Goal: Task Accomplishment & Management: Manage account settings

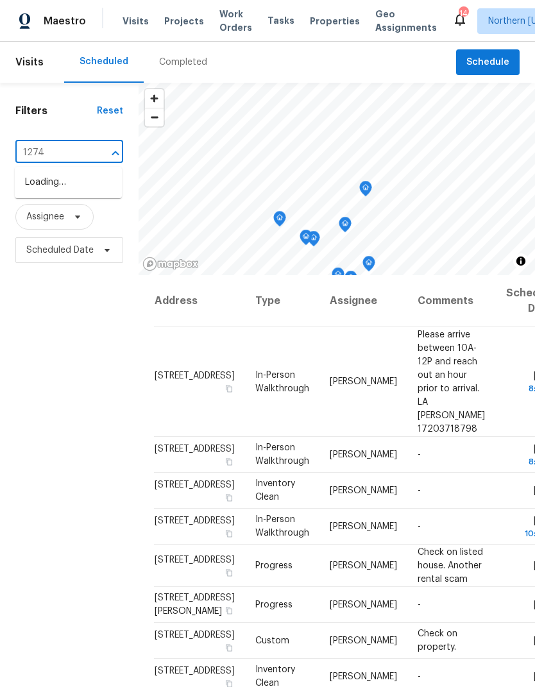
type input "12742"
click at [31, 190] on li "[STREET_ADDRESS]" at bounding box center [68, 182] width 107 height 21
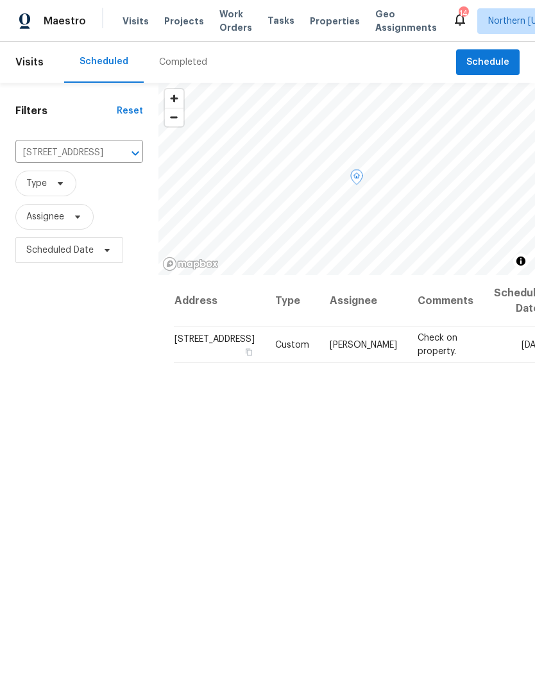
click at [0, 0] on icon at bounding box center [0, 0] width 0 height 0
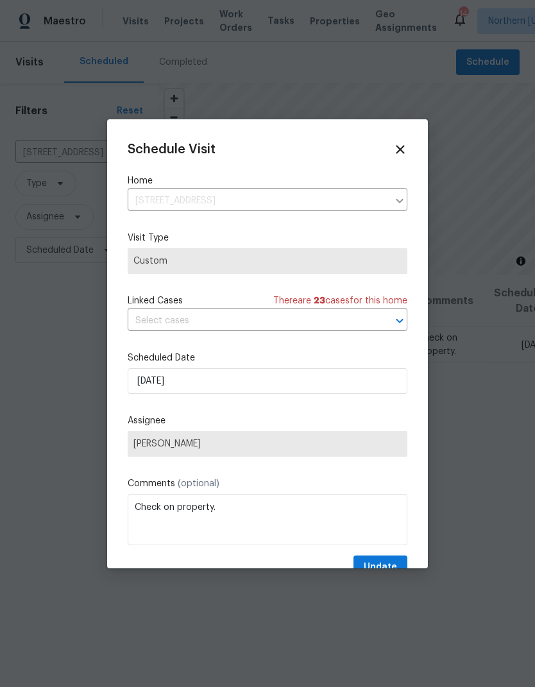
click at [497, 360] on div at bounding box center [267, 343] width 535 height 687
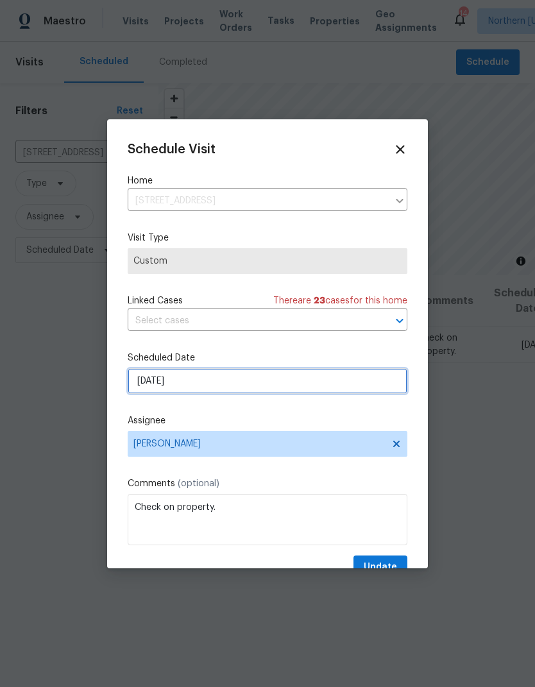
click at [135, 380] on input "[DATE]" at bounding box center [268, 381] width 280 height 26
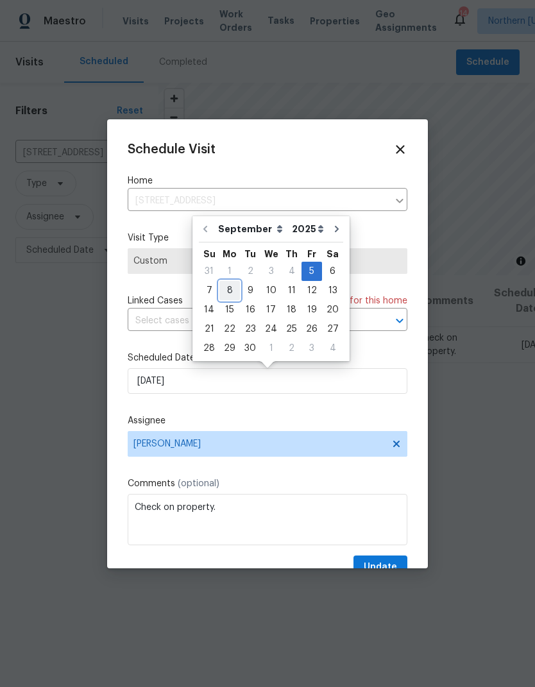
click at [225, 293] on div "8" at bounding box center [229, 290] width 21 height 18
type input "[DATE]"
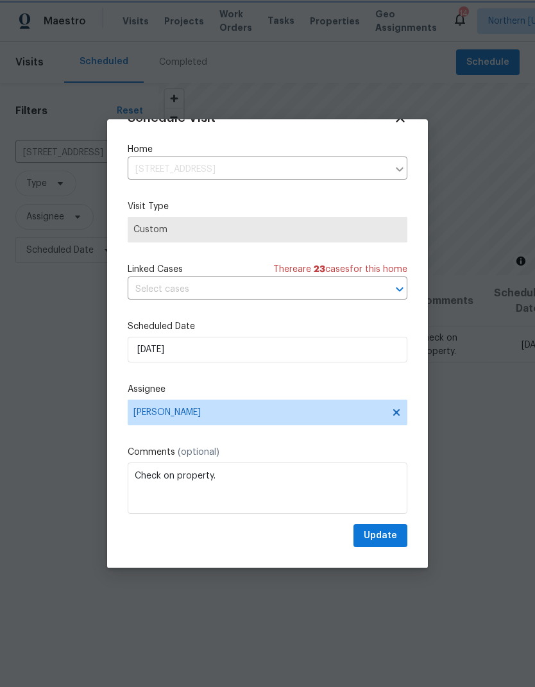
scroll to position [33, 0]
click at [397, 536] on button "Update" at bounding box center [380, 536] width 54 height 24
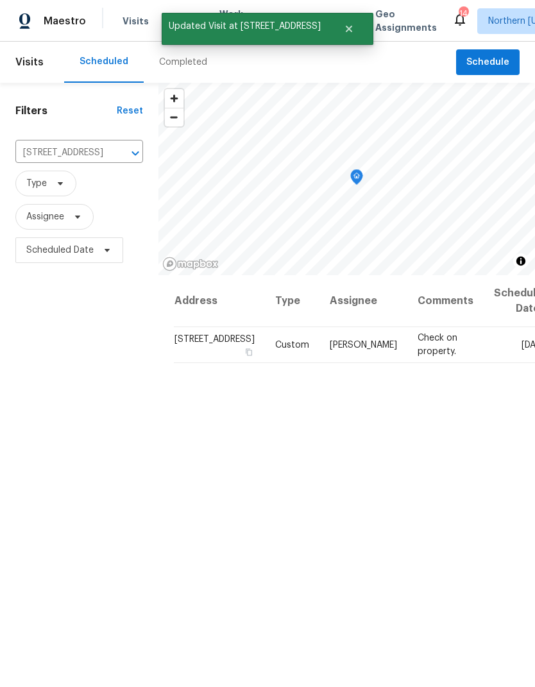
click at [473, 440] on div "Address Type Assignee Comments Scheduled Date ↑ [STREET_ADDRESS] Custom [PERSON…" at bounding box center [346, 550] width 376 height 550
click at [0, 0] on icon at bounding box center [0, 0] width 0 height 0
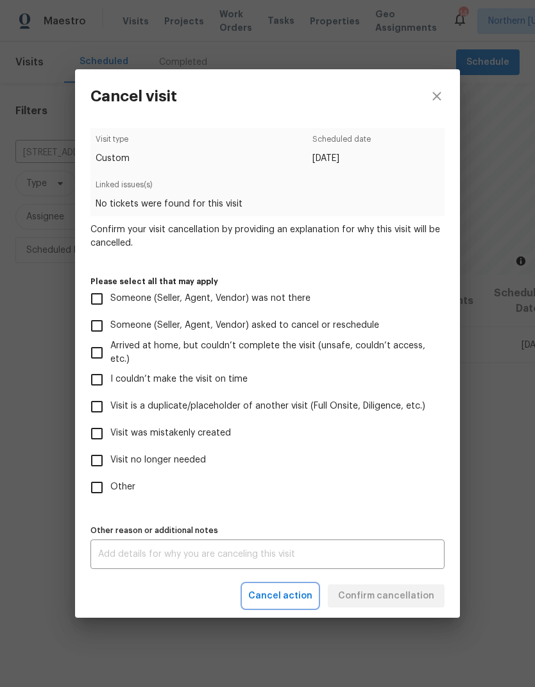
click at [304, 592] on span "Cancel action" at bounding box center [280, 596] width 64 height 16
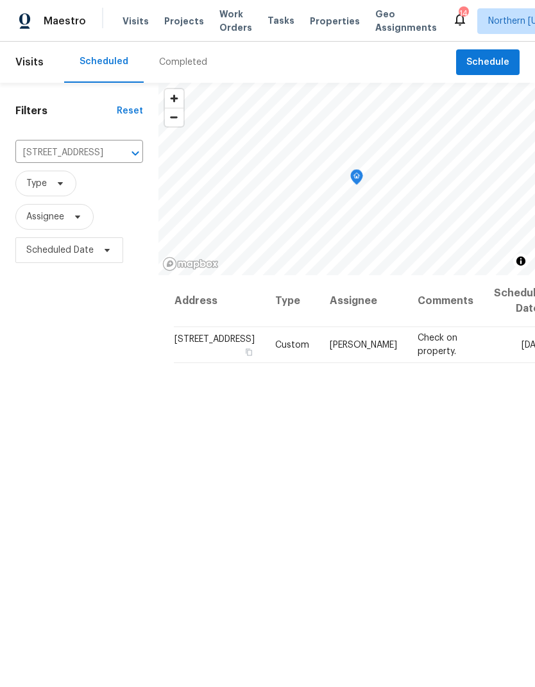
click at [112, 154] on icon "Clear" at bounding box center [118, 153] width 13 height 13
